Goal: Task Accomplishment & Management: Complete application form

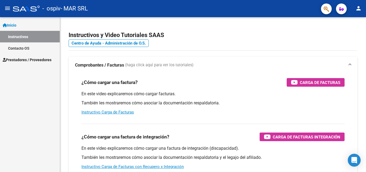
click at [6, 10] on mat-icon "menu" at bounding box center [7, 8] width 6 height 6
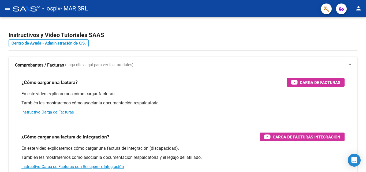
click at [8, 7] on mat-icon "menu" at bounding box center [7, 8] width 6 height 6
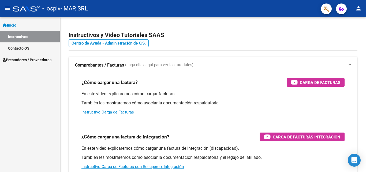
click at [32, 60] on span "Prestadores / Proveedores" at bounding box center [27, 60] width 49 height 6
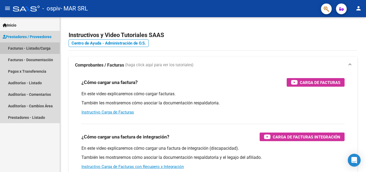
click at [37, 48] on link "Facturas - Listado/Carga" at bounding box center [30, 48] width 60 height 12
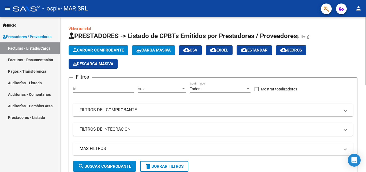
click at [100, 49] on span "Cargar Comprobante" at bounding box center [98, 50] width 51 height 5
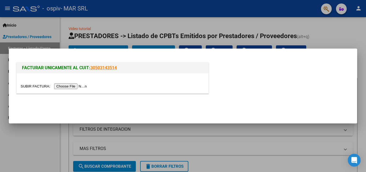
click at [73, 84] on input "file" at bounding box center [55, 86] width 68 height 6
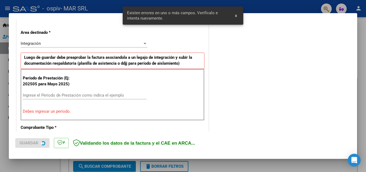
scroll to position [121, 0]
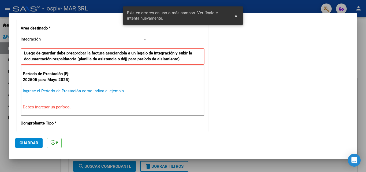
click at [88, 90] on input "Ingrese el Período de Prestación como indica el ejemplo" at bounding box center [85, 90] width 124 height 5
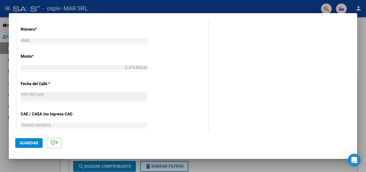
scroll to position [360, 0]
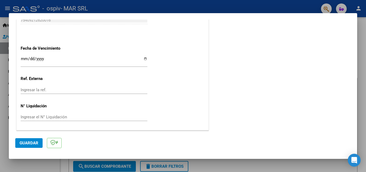
type input "202509"
click at [75, 116] on input "Ingresar el N° Liquidación" at bounding box center [84, 116] width 127 height 5
type input "4"
click at [31, 142] on span "Guardar" at bounding box center [29, 142] width 19 height 5
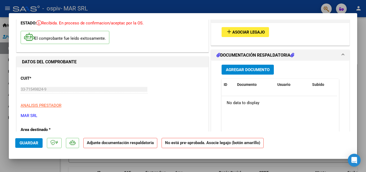
scroll to position [27, 0]
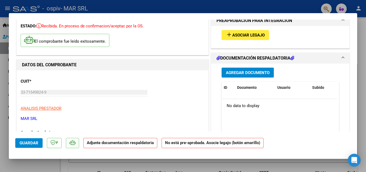
click at [253, 73] on span "Agregar Documento" at bounding box center [248, 72] width 44 height 5
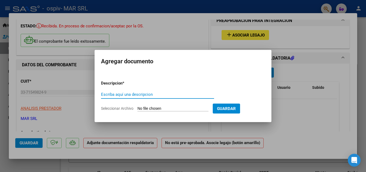
click at [150, 107] on input "Seleccionar Archivo" at bounding box center [172, 108] width 71 height 5
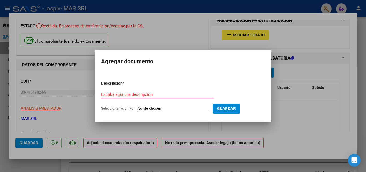
type input "C:\fakepath\Documento - 2025-10-07T142508.377.pdf"
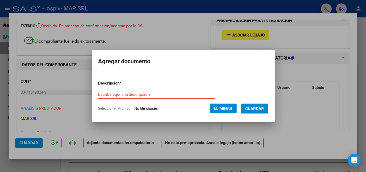
click at [118, 93] on input "Escriba aquí una descripcion" at bounding box center [156, 94] width 117 height 5
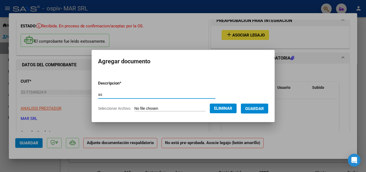
type input "a"
type input "ASISTENCIA SEPTIEMBRE 2025"
click at [258, 111] on button "Guardar" at bounding box center [254, 108] width 27 height 10
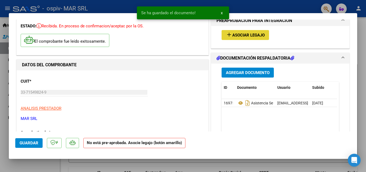
click at [241, 35] on span "Asociar Legajo" at bounding box center [248, 35] width 32 height 5
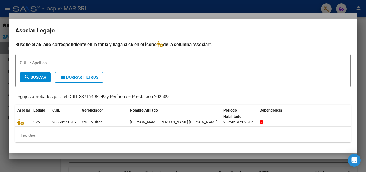
click at [0, 69] on div at bounding box center [183, 86] width 366 height 172
type input "$ 0,00"
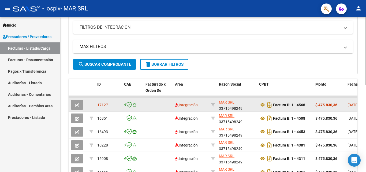
scroll to position [134, 0]
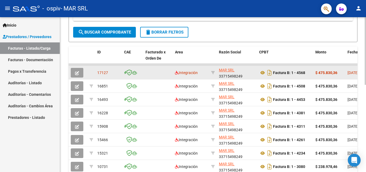
drag, startPoint x: 351, startPoint y: 71, endPoint x: 332, endPoint y: 73, distance: 19.4
click at [341, 71] on div "$ 475.830,36" at bounding box center [329, 73] width 28 height 6
click at [76, 72] on icon "button" at bounding box center [77, 73] width 4 height 4
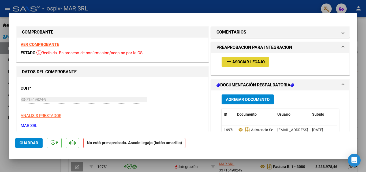
click at [254, 59] on span "Asociar Legajo" at bounding box center [248, 61] width 32 height 5
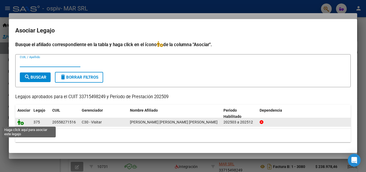
click at [21, 122] on icon at bounding box center [20, 122] width 6 height 6
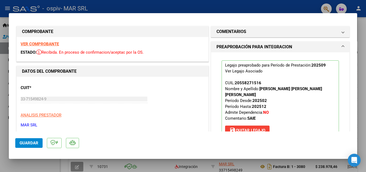
scroll to position [0, 0]
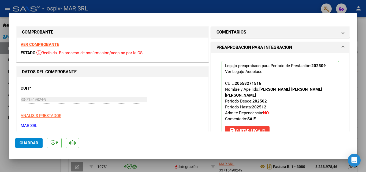
click at [0, 76] on div at bounding box center [183, 86] width 366 height 172
type input "$ 0,00"
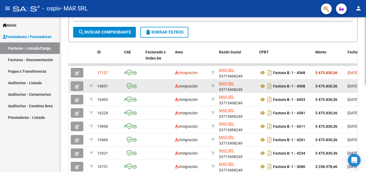
scroll to position [134, 0]
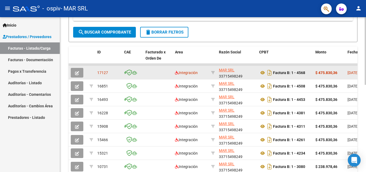
click at [76, 74] on icon "button" at bounding box center [77, 73] width 4 height 4
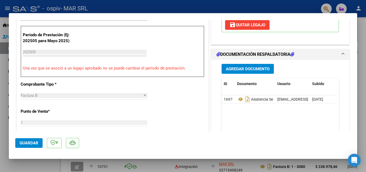
scroll to position [80, 0]
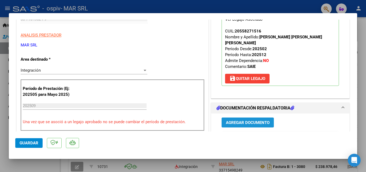
click at [259, 120] on span "Agregar Documento" at bounding box center [248, 122] width 44 height 5
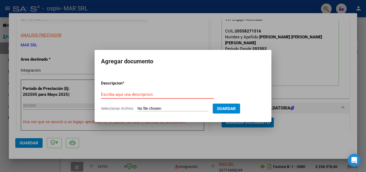
click at [149, 109] on input "Seleccionar Archivo" at bounding box center [172, 108] width 71 height 5
type input "C:\fakepath\[PERSON_NAME] SAIE 2025 presupuesto.pdf"
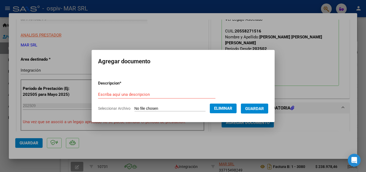
click at [153, 95] on input "Escriba aquí una descripcion" at bounding box center [156, 94] width 117 height 5
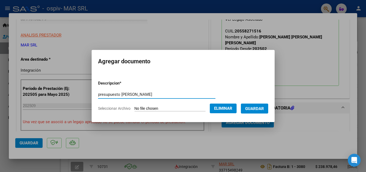
type input "presupuesto [PERSON_NAME]"
click at [264, 110] on span "Guardar" at bounding box center [254, 108] width 19 height 5
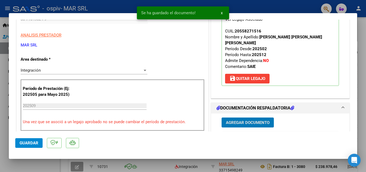
click at [25, 143] on span "Guardar" at bounding box center [29, 142] width 19 height 5
